Goal: Task Accomplishment & Management: Manage account settings

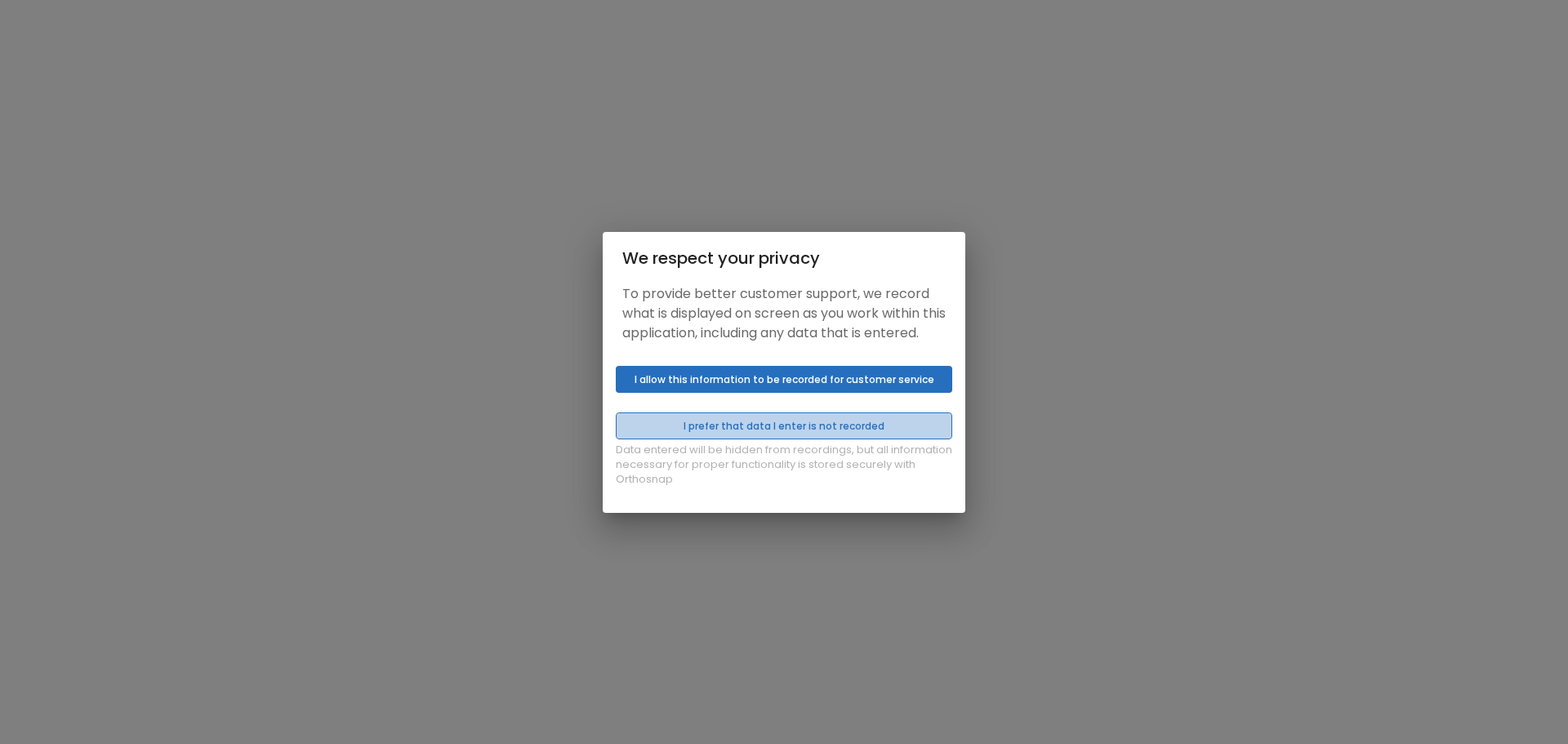
click at [792, 439] on button "I prefer that data I enter is not recorded" at bounding box center [783, 425] width 336 height 27
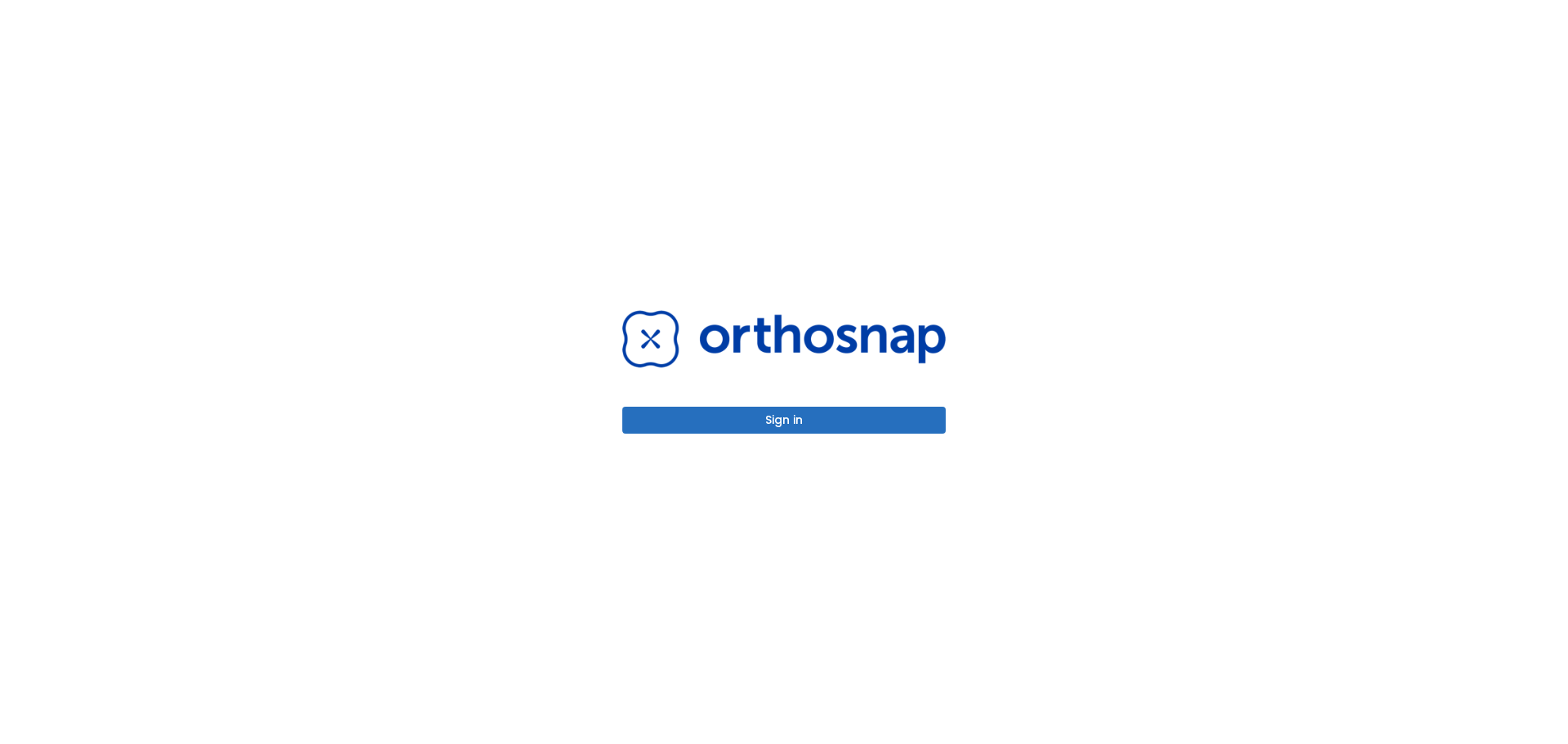
click at [790, 428] on button "Sign in" at bounding box center [783, 420] width 323 height 27
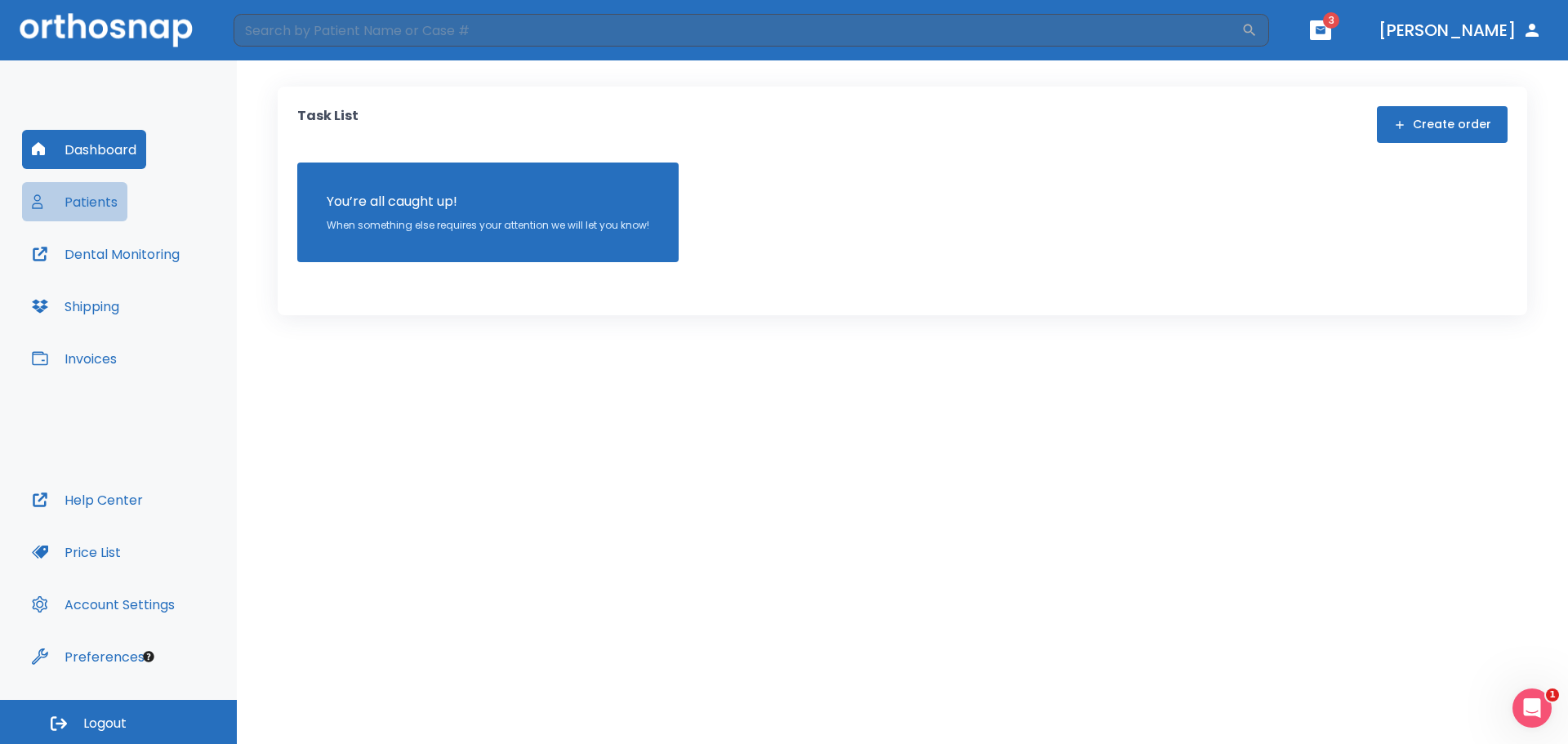
click at [82, 195] on button "Patients" at bounding box center [75, 201] width 106 height 39
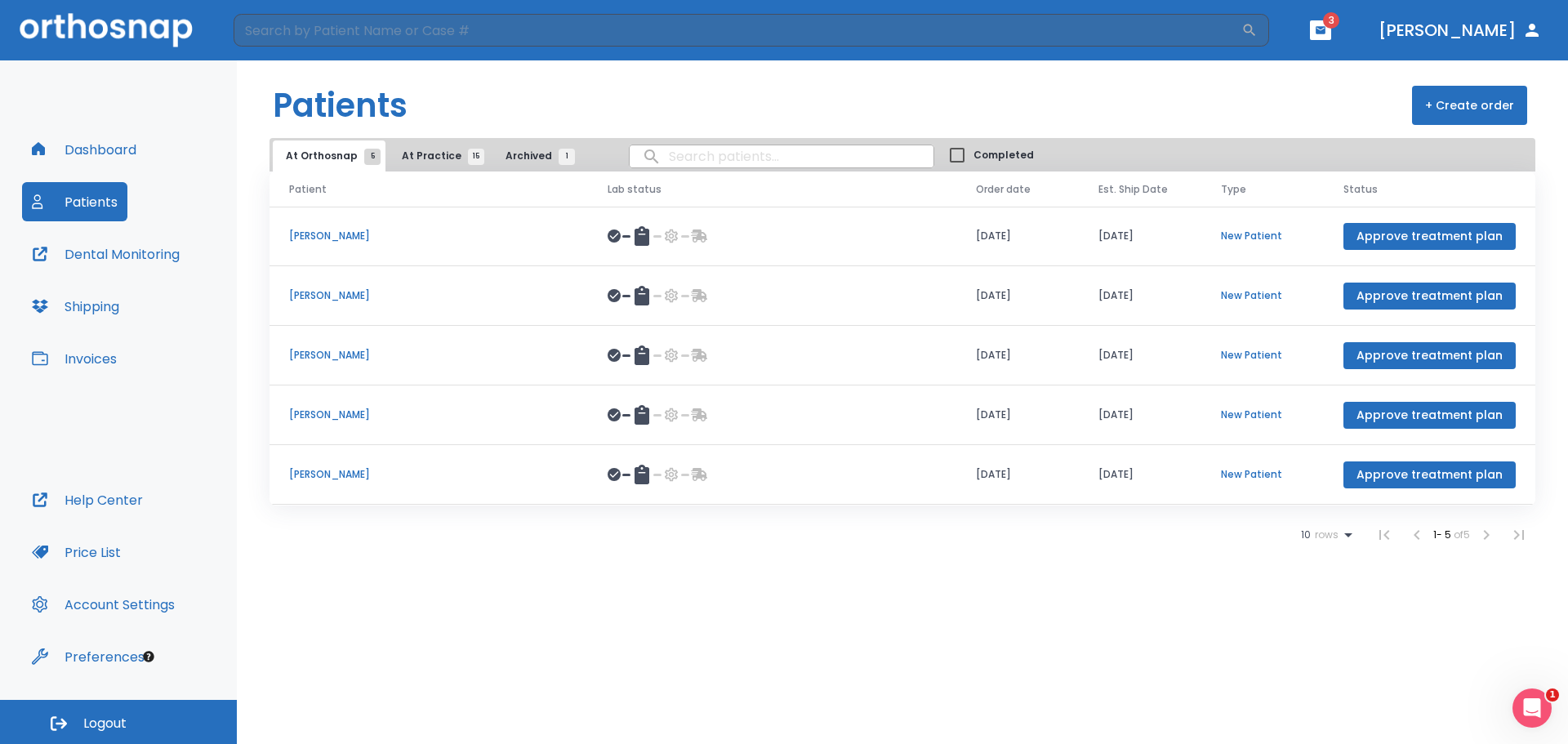
click at [436, 151] on span "At Practice 15" at bounding box center [439, 156] width 74 height 15
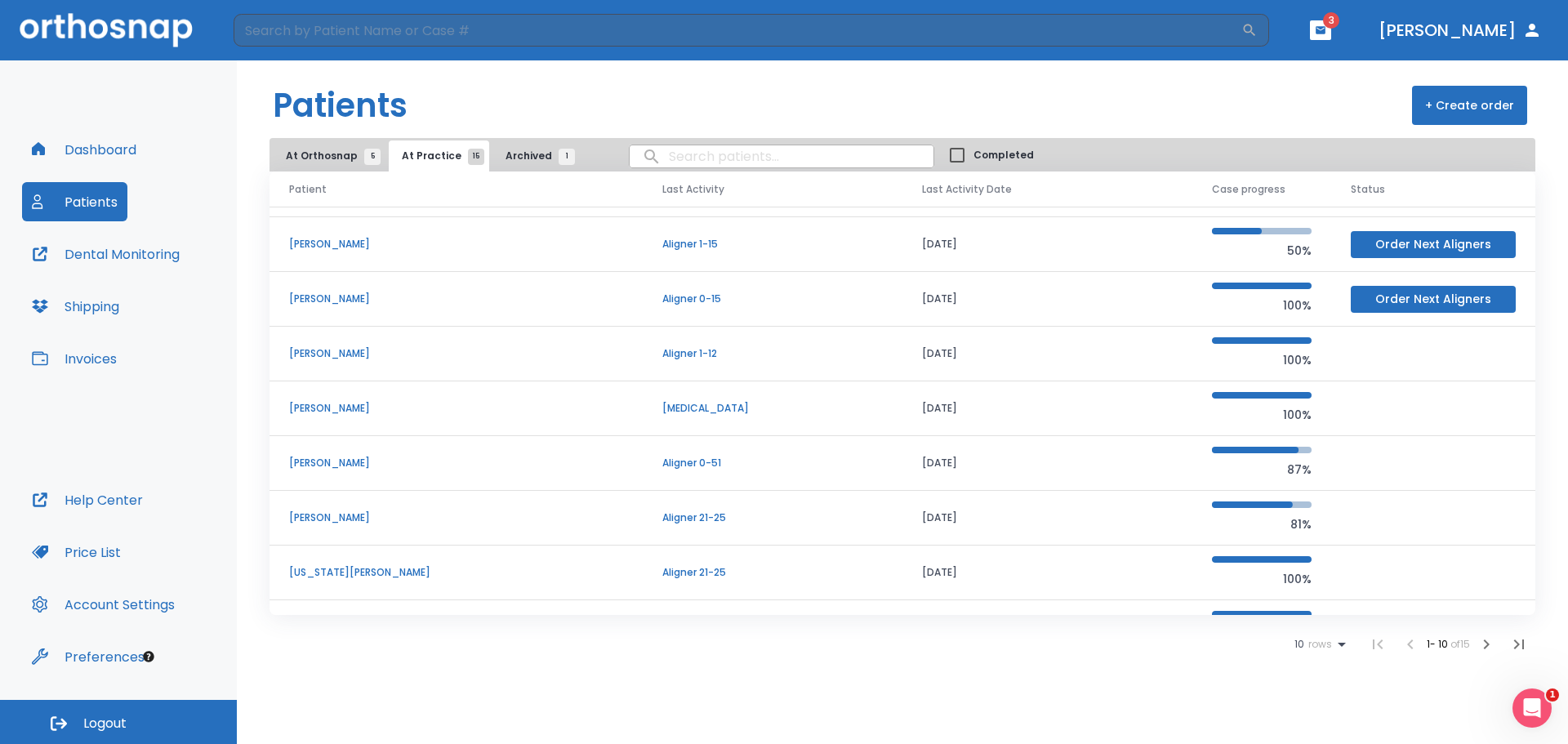
scroll to position [140, 0]
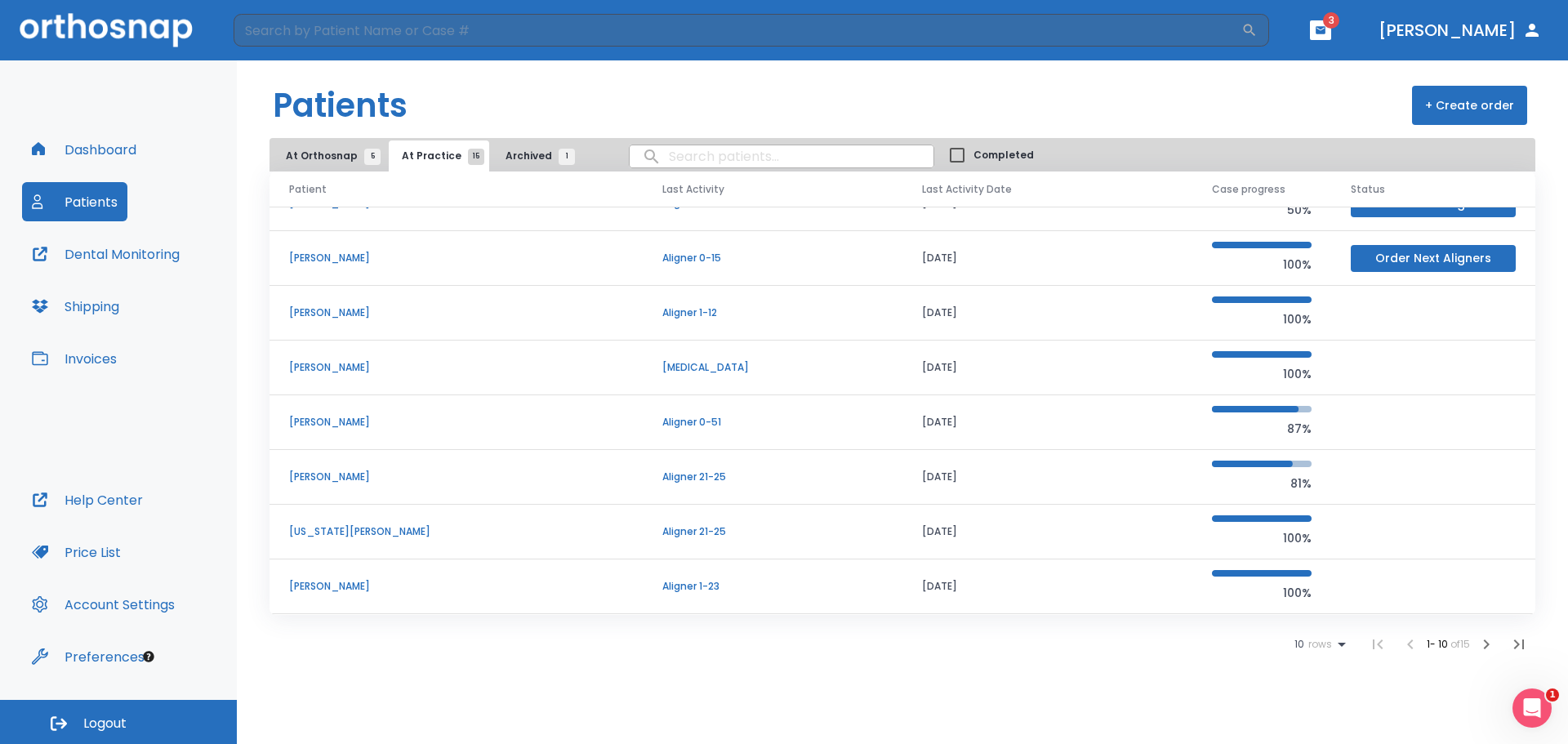
click at [1494, 648] on icon "button" at bounding box center [1486, 644] width 19 height 19
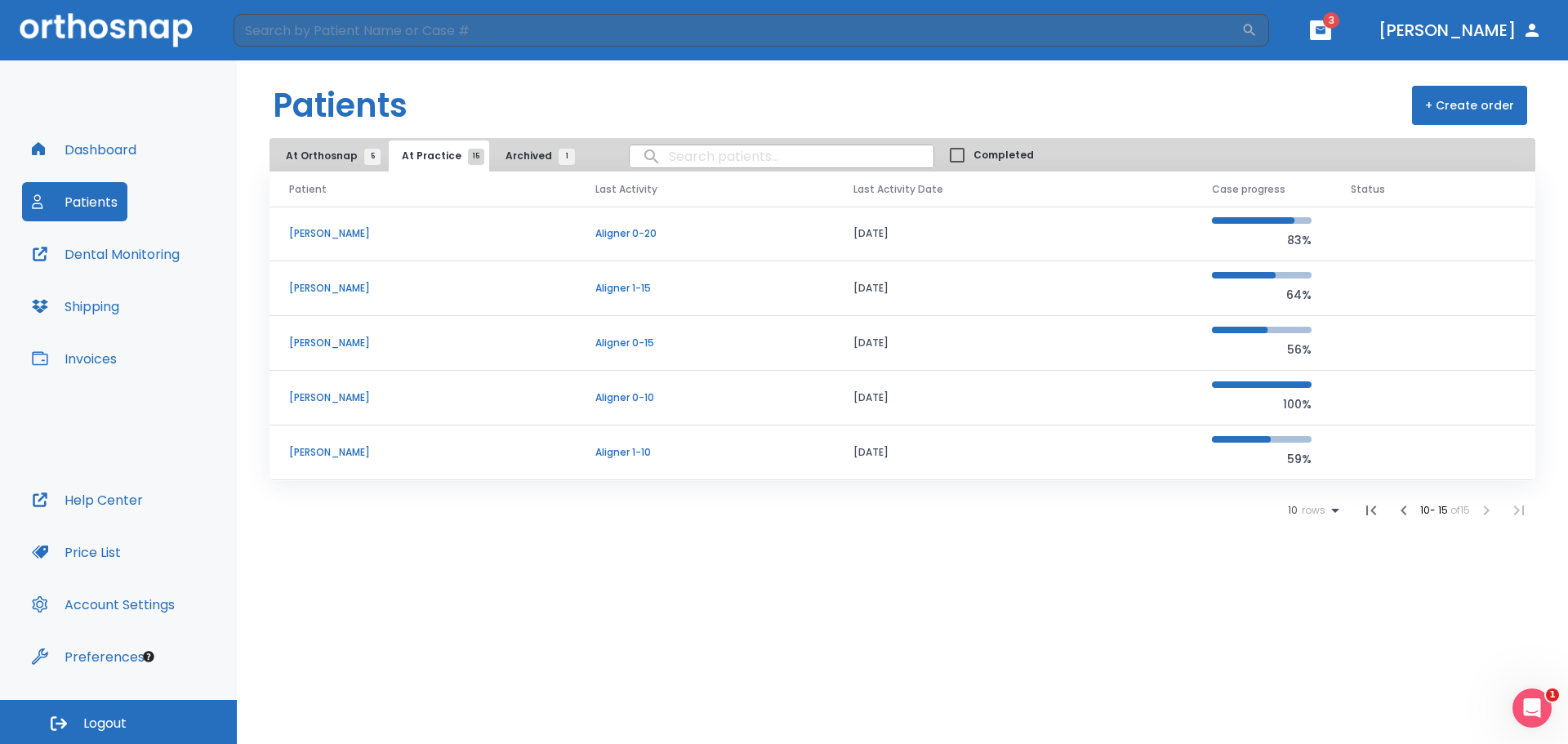
click at [339, 230] on p "[PERSON_NAME]" at bounding box center [423, 233] width 267 height 15
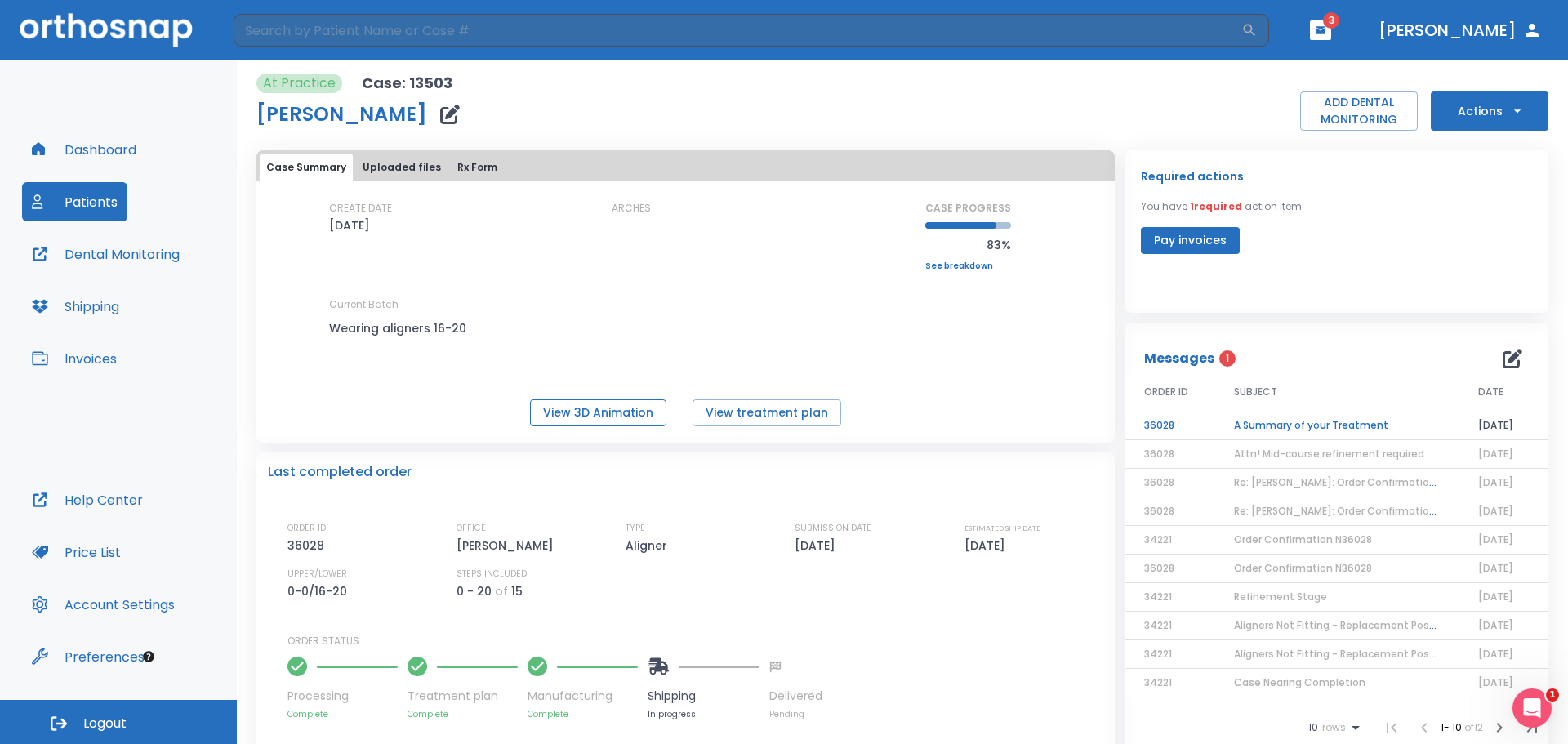
click at [585, 417] on button "View 3D Animation" at bounding box center [598, 412] width 136 height 27
